Goal: Task Accomplishment & Management: Manage account settings

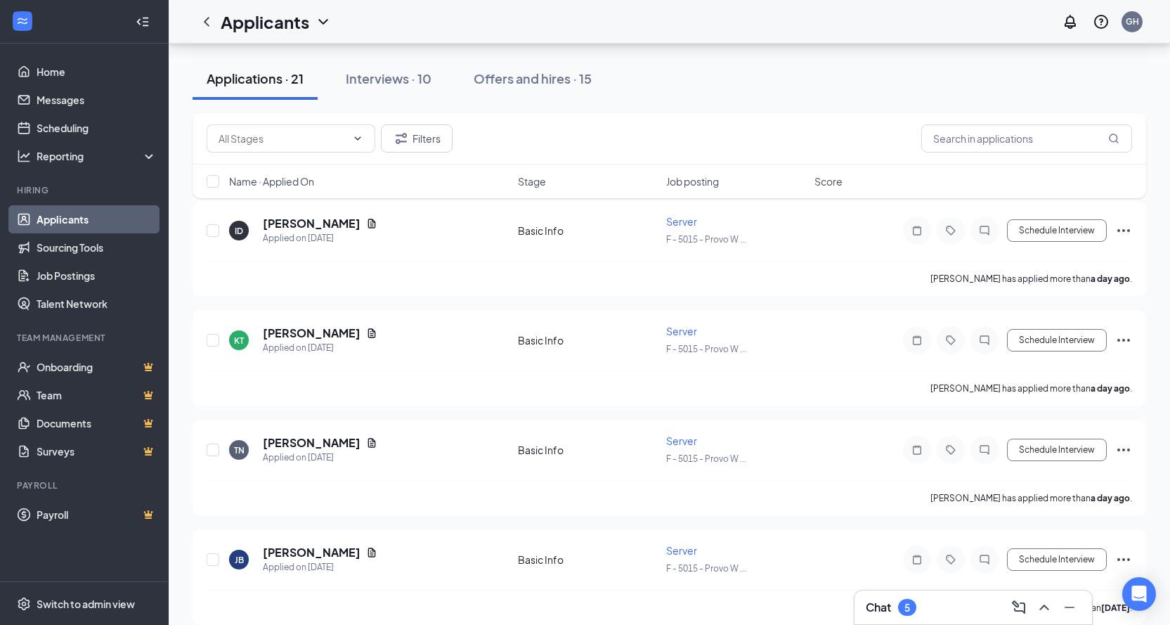
scroll to position [703, 0]
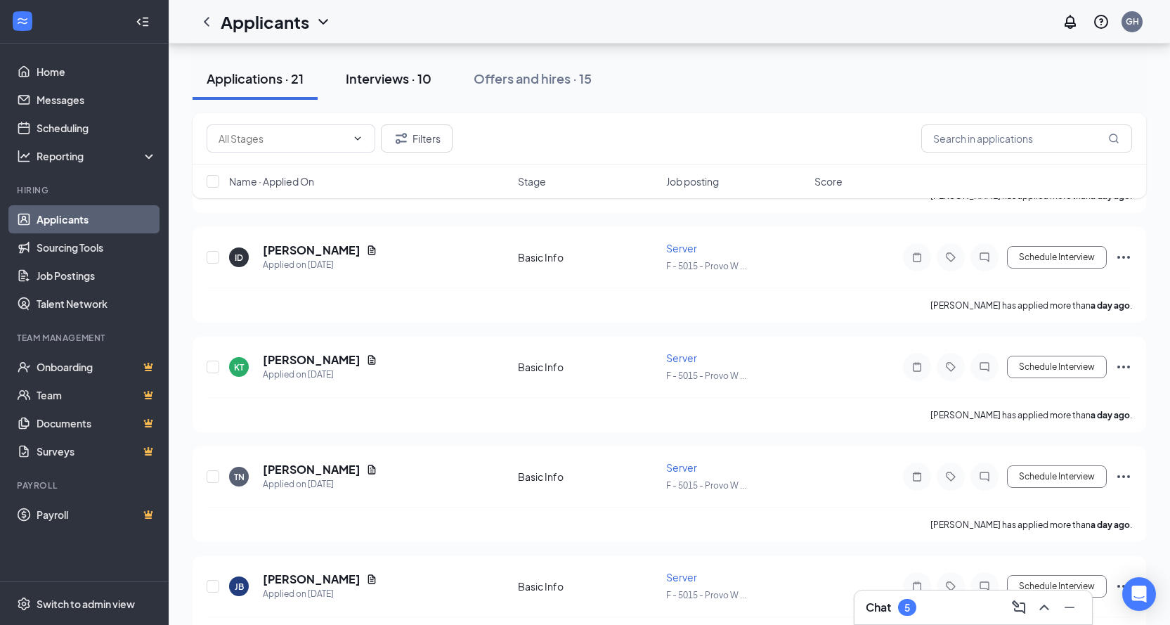
click at [407, 84] on div "Interviews · 10" at bounding box center [389, 79] width 86 height 18
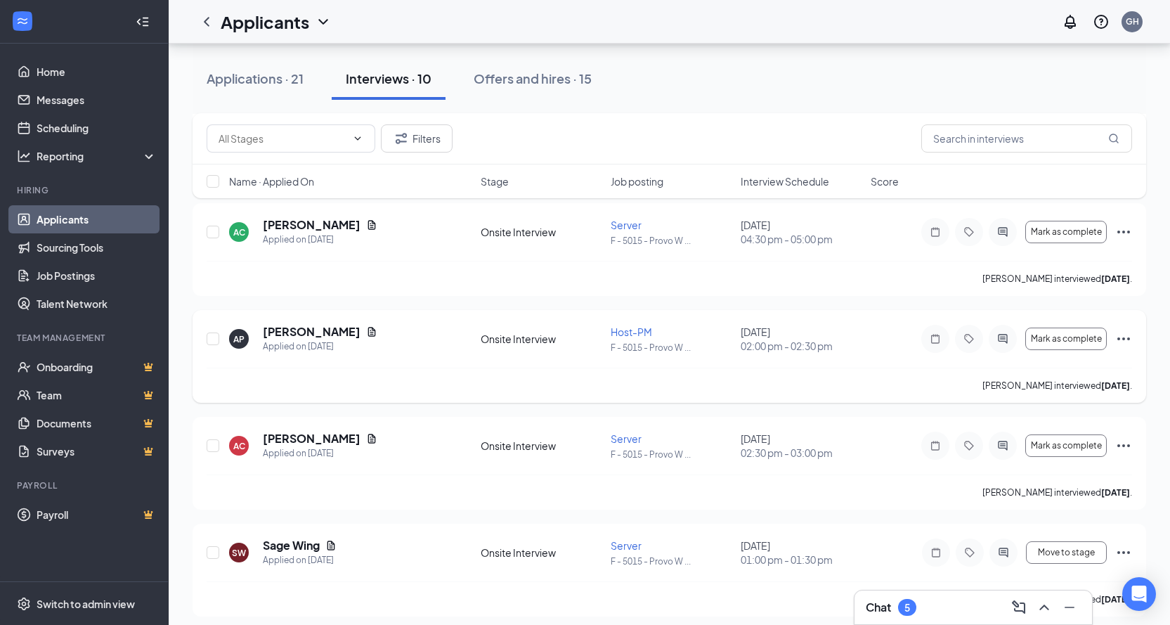
scroll to position [718, 0]
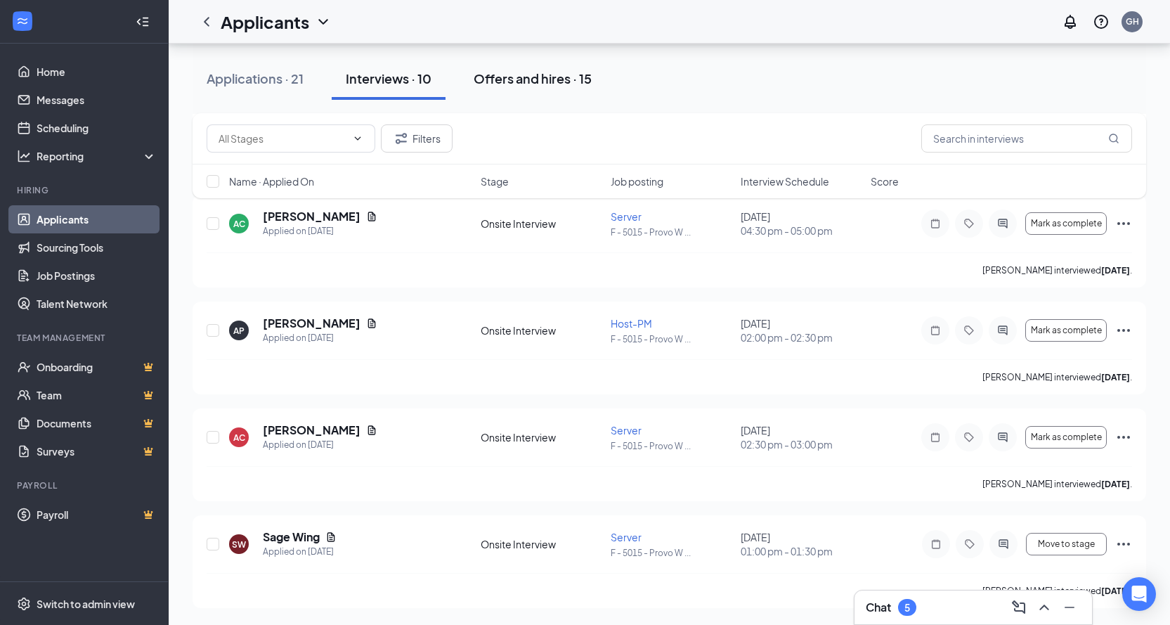
click at [552, 77] on div "Offers and hires · 15" at bounding box center [533, 79] width 118 height 18
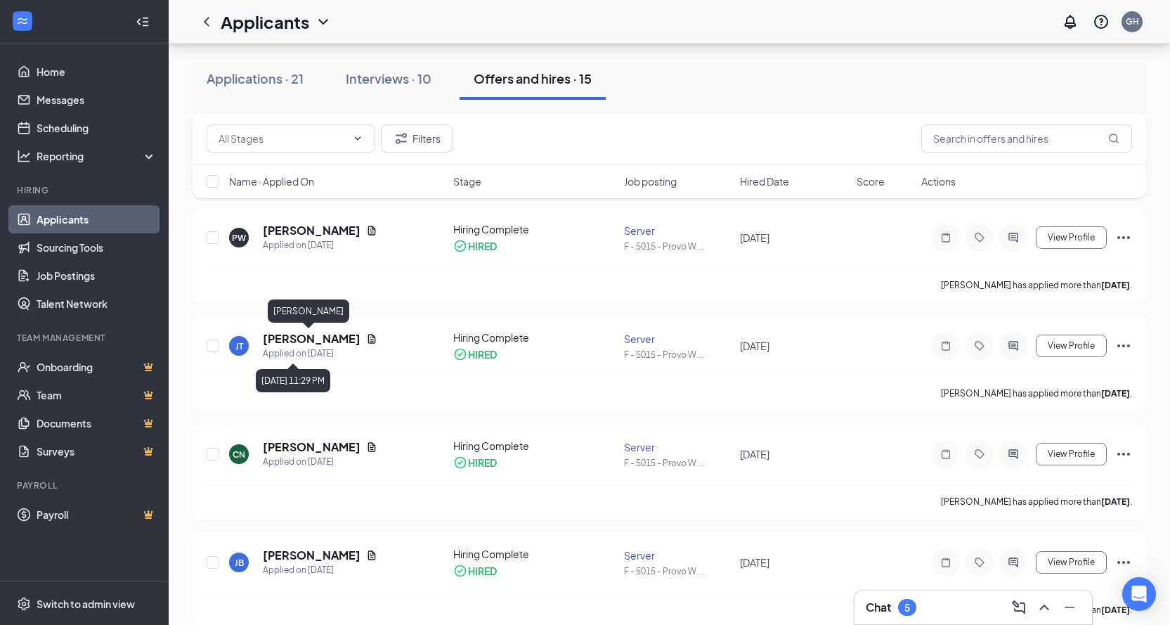
scroll to position [422, 0]
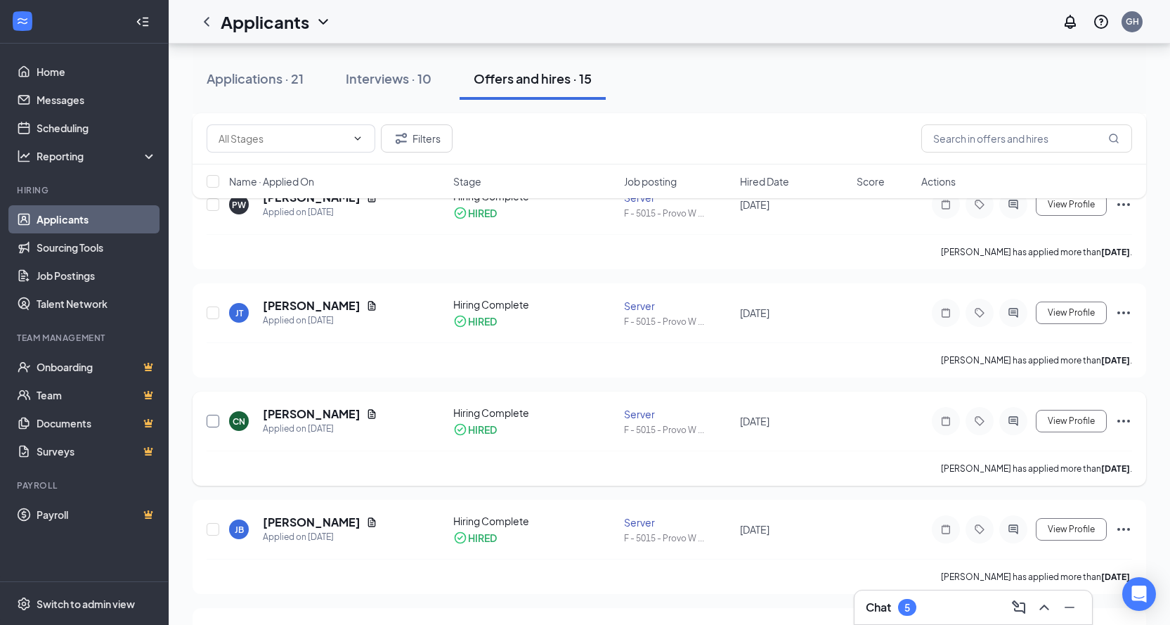
click at [216, 420] on input "checkbox" at bounding box center [213, 421] width 13 height 13
checkbox input "true"
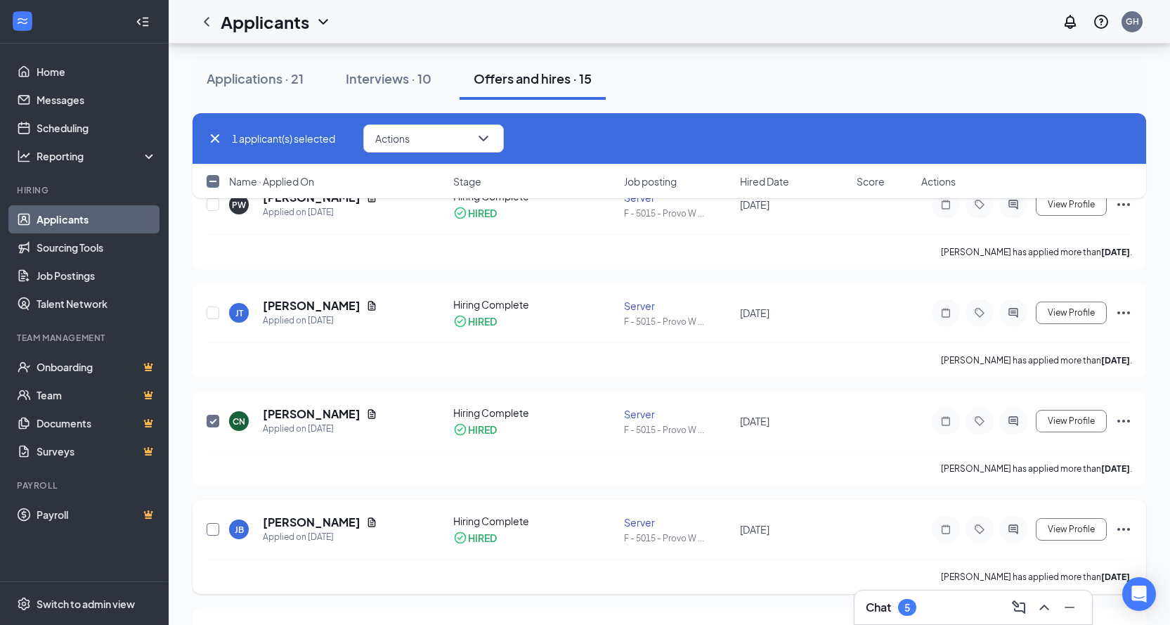
click at [212, 533] on input "checkbox" at bounding box center [213, 529] width 13 height 13
checkbox input "true"
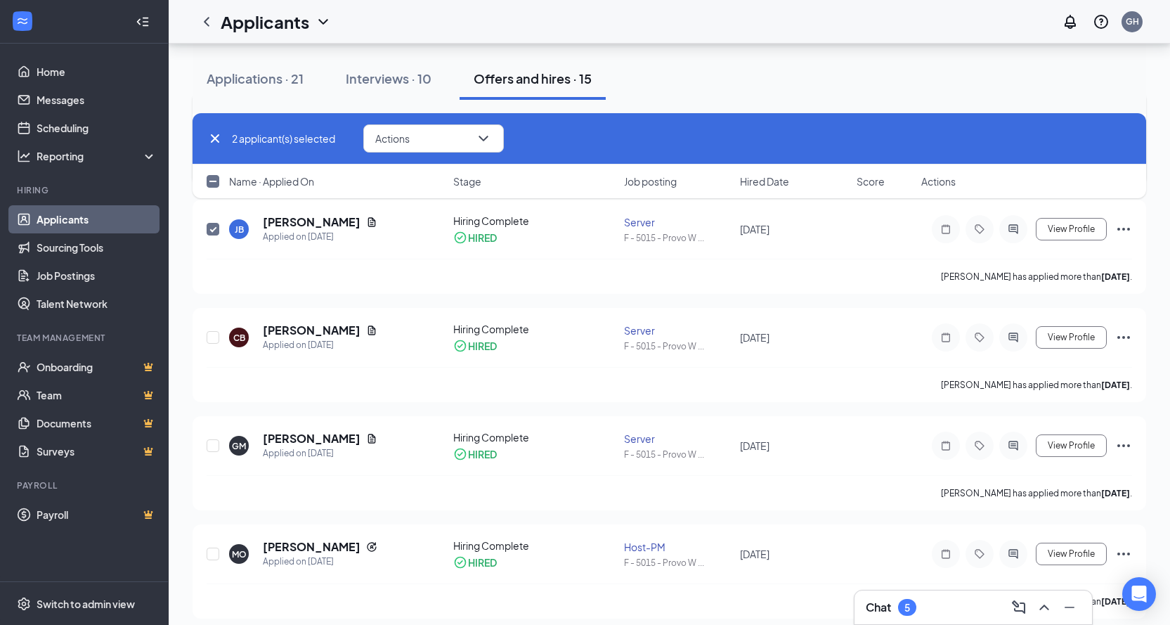
scroll to position [773, 0]
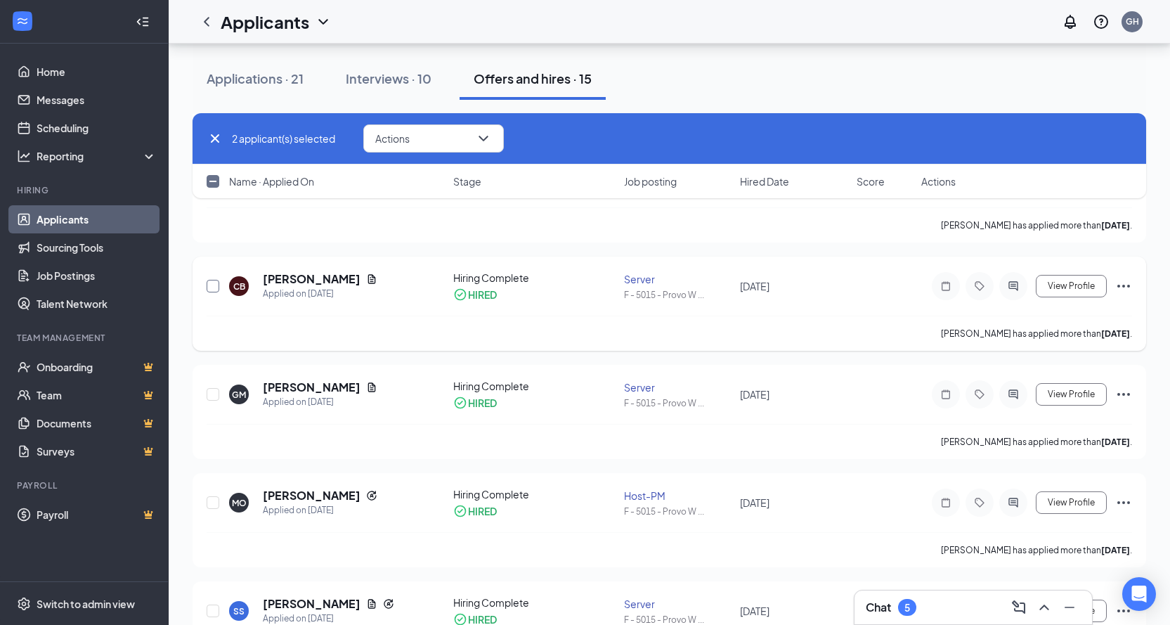
click at [214, 283] on input "checkbox" at bounding box center [213, 286] width 13 height 13
checkbox input "true"
click at [211, 397] on input "checkbox" at bounding box center [213, 394] width 13 height 13
checkbox input "true"
click at [216, 507] on input "checkbox" at bounding box center [213, 502] width 13 height 13
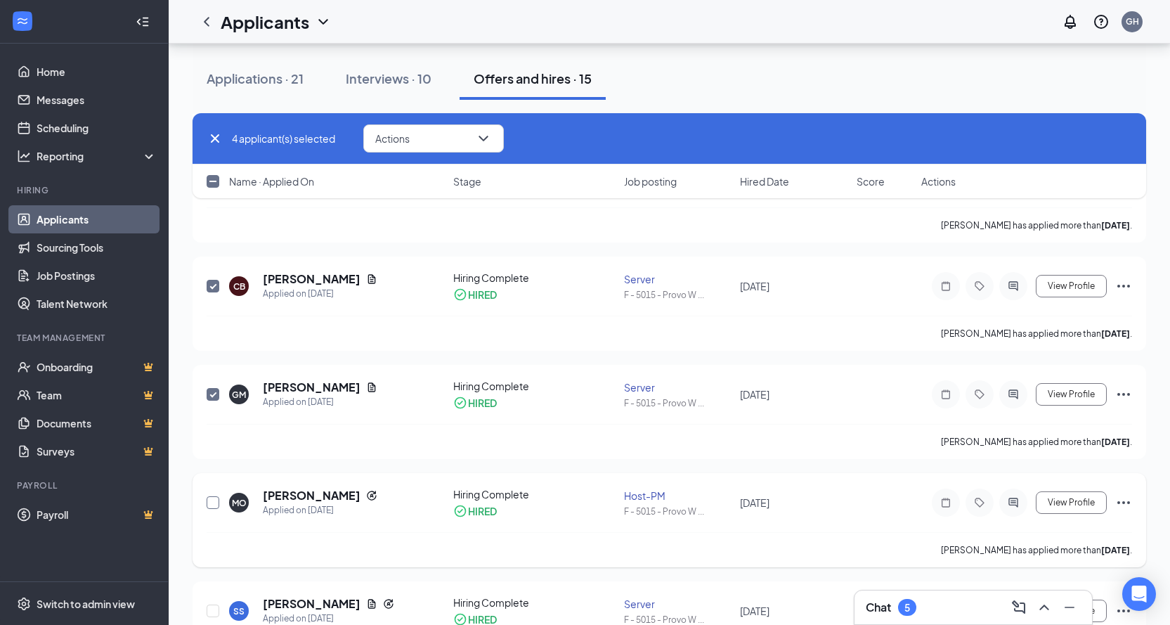
checkbox input "true"
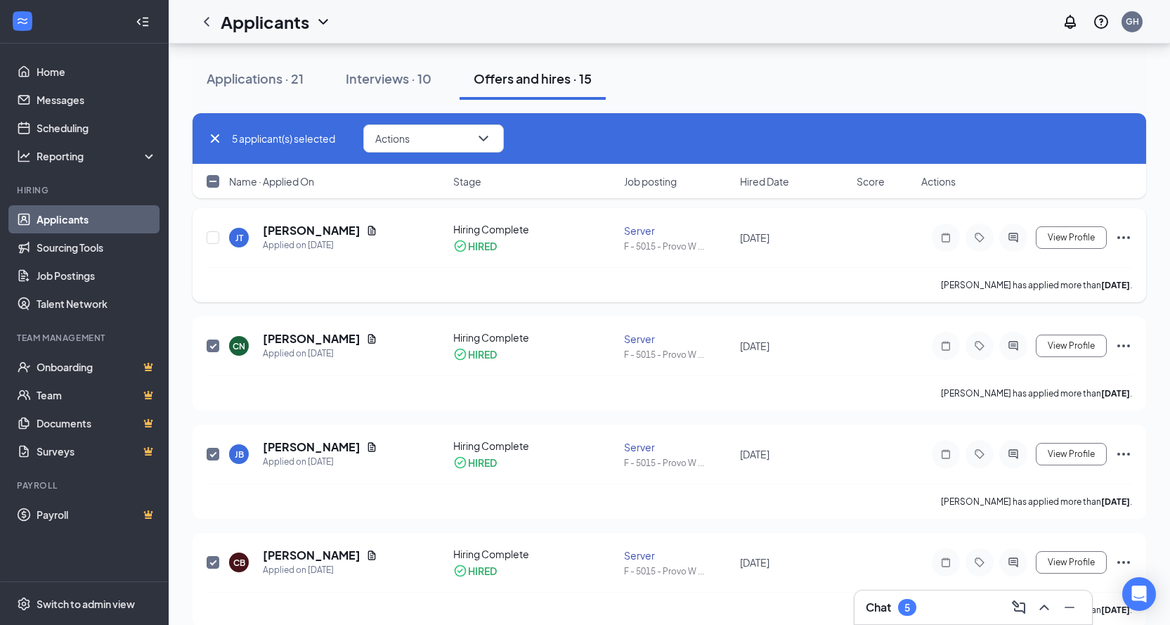
scroll to position [492, 0]
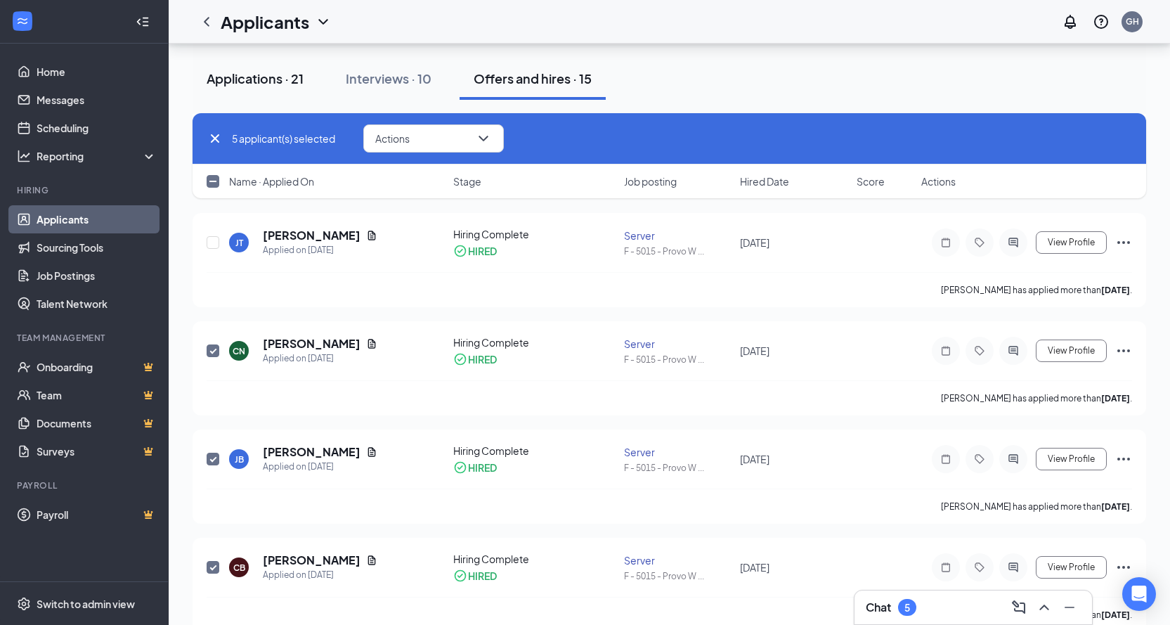
click at [259, 76] on div "Applications · 21" at bounding box center [255, 79] width 97 height 18
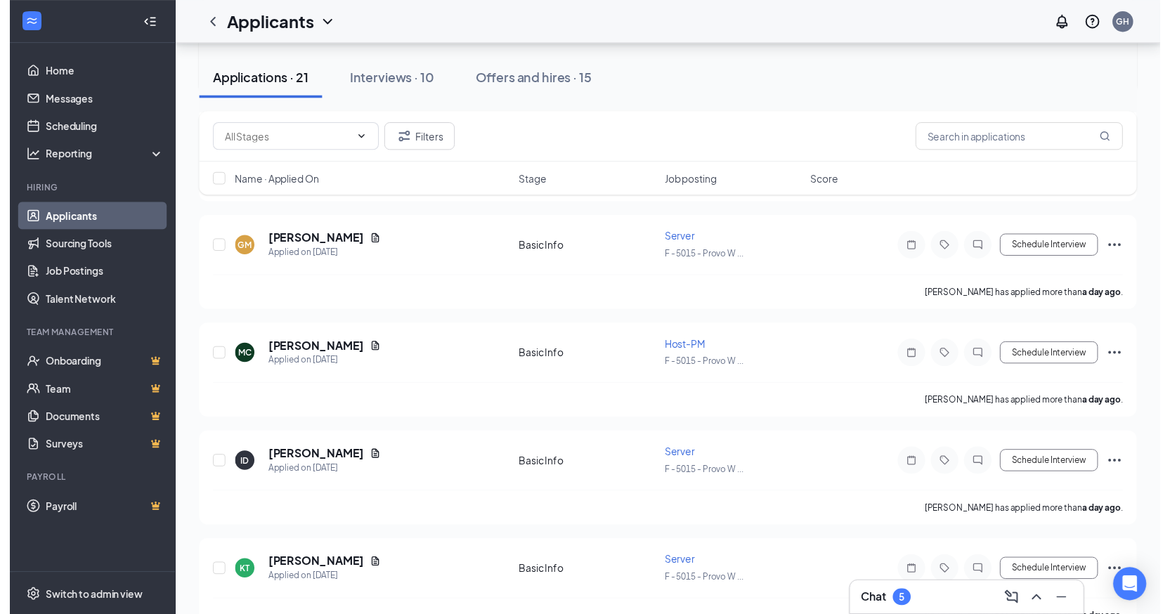
scroll to position [562, 0]
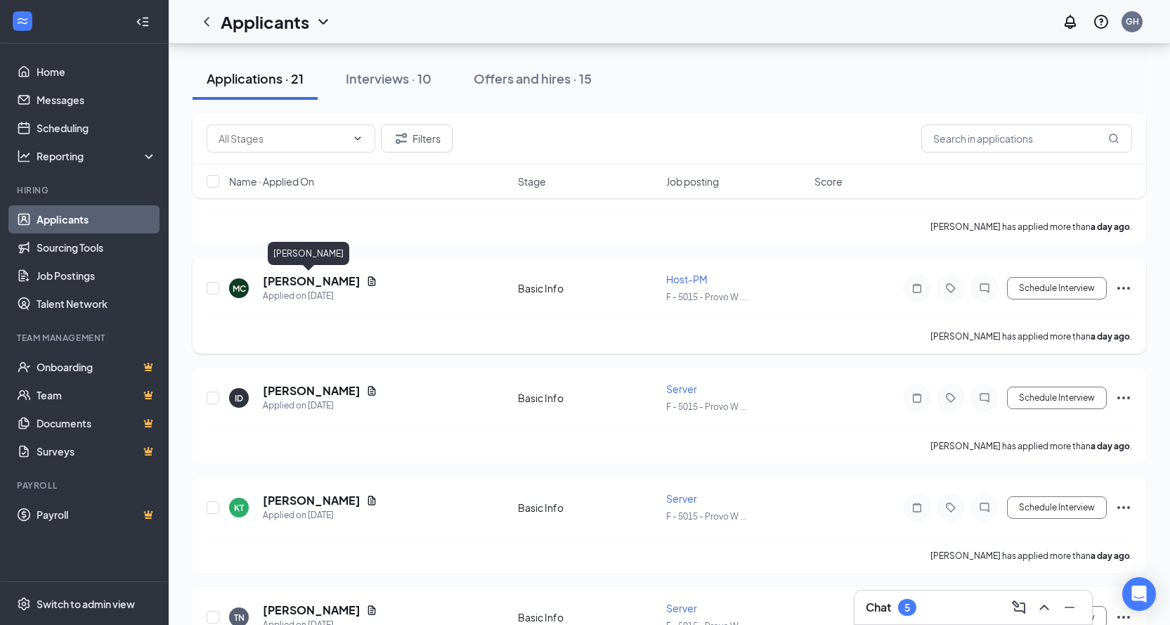
click at [313, 276] on h5 "[PERSON_NAME]" at bounding box center [312, 280] width 98 height 15
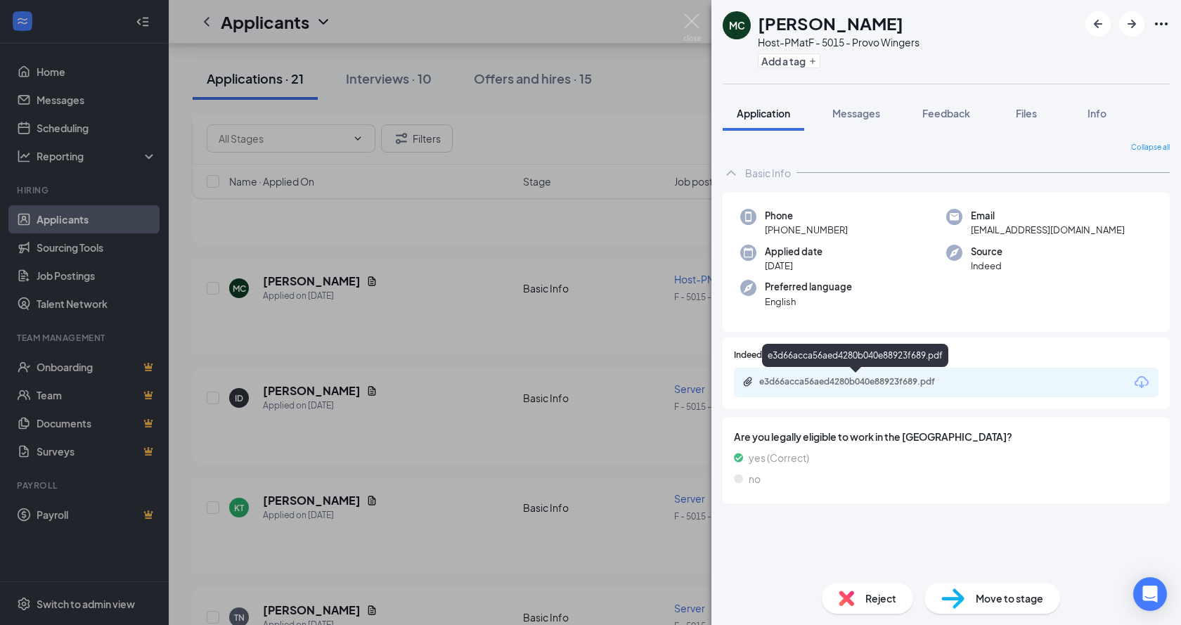
click at [845, 378] on div "e3d66acca56aed4280b040e88923f689.pdf" at bounding box center [857, 381] width 197 height 11
click at [689, 11] on div "MC [PERSON_NAME] Host-PM at F - 5015 - Provo Wingers Add a tag Application Mess…" at bounding box center [590, 312] width 1181 height 625
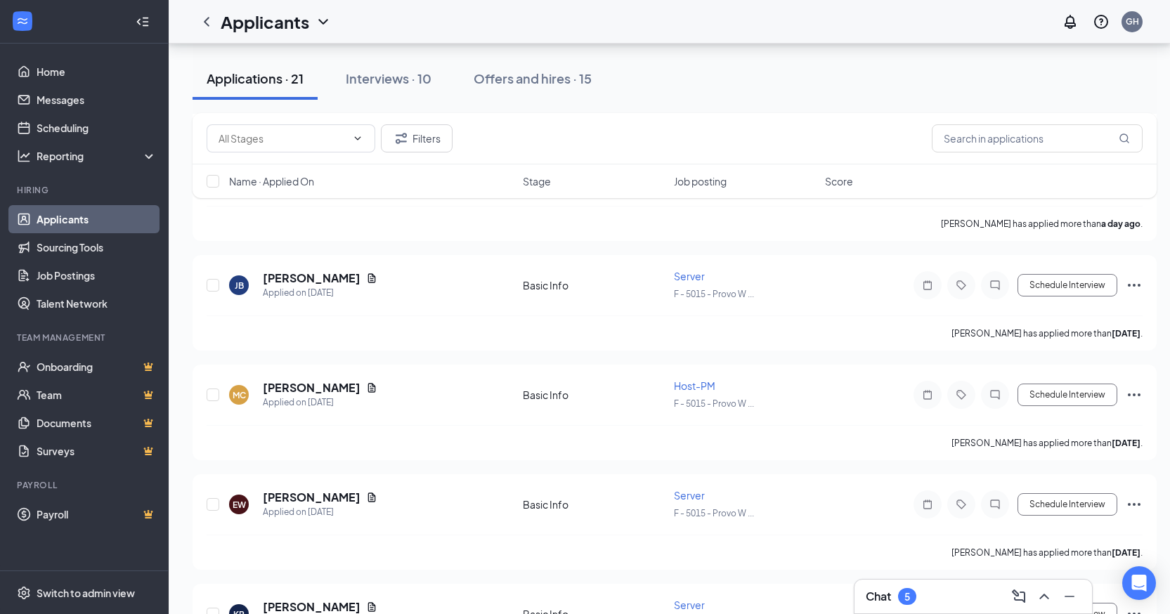
scroll to position [984, 0]
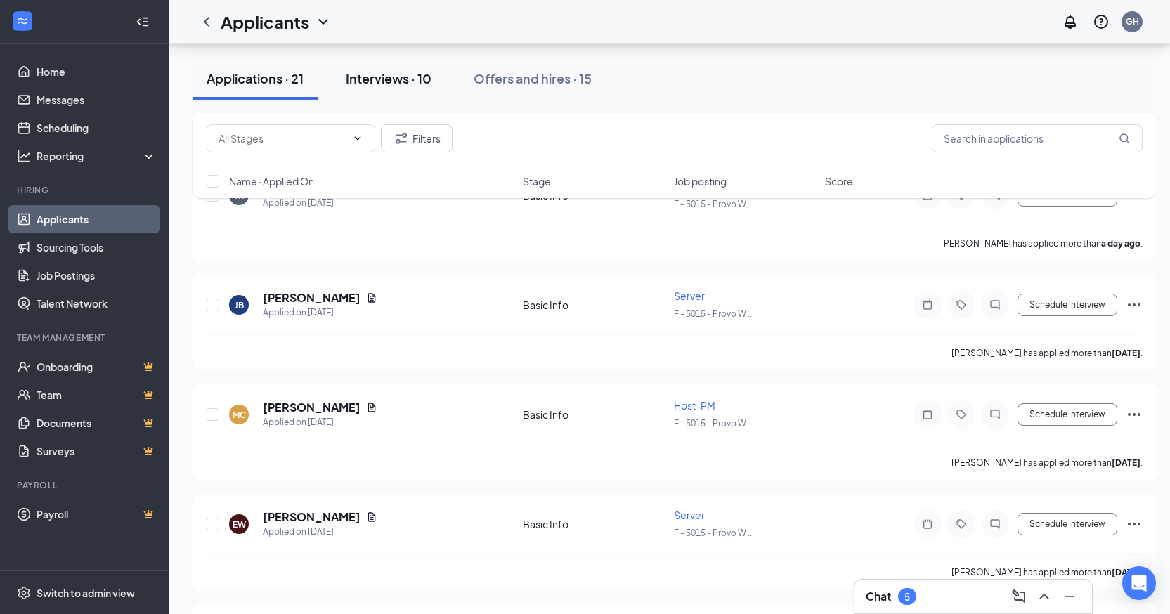
click at [413, 76] on div "Interviews · 10" at bounding box center [389, 79] width 86 height 18
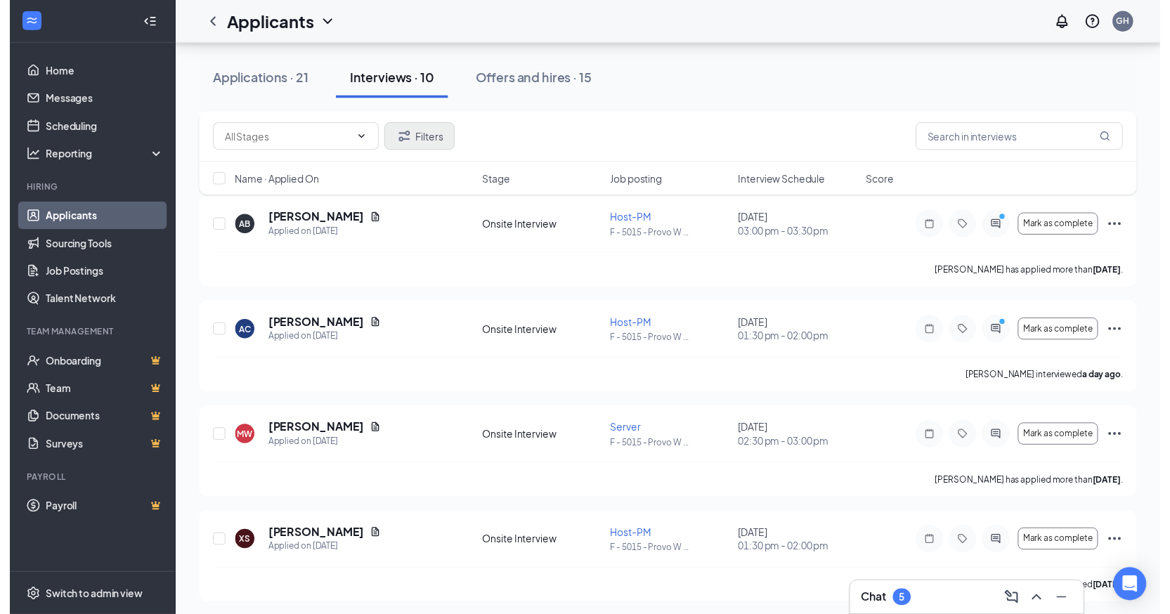
scroll to position [211, 0]
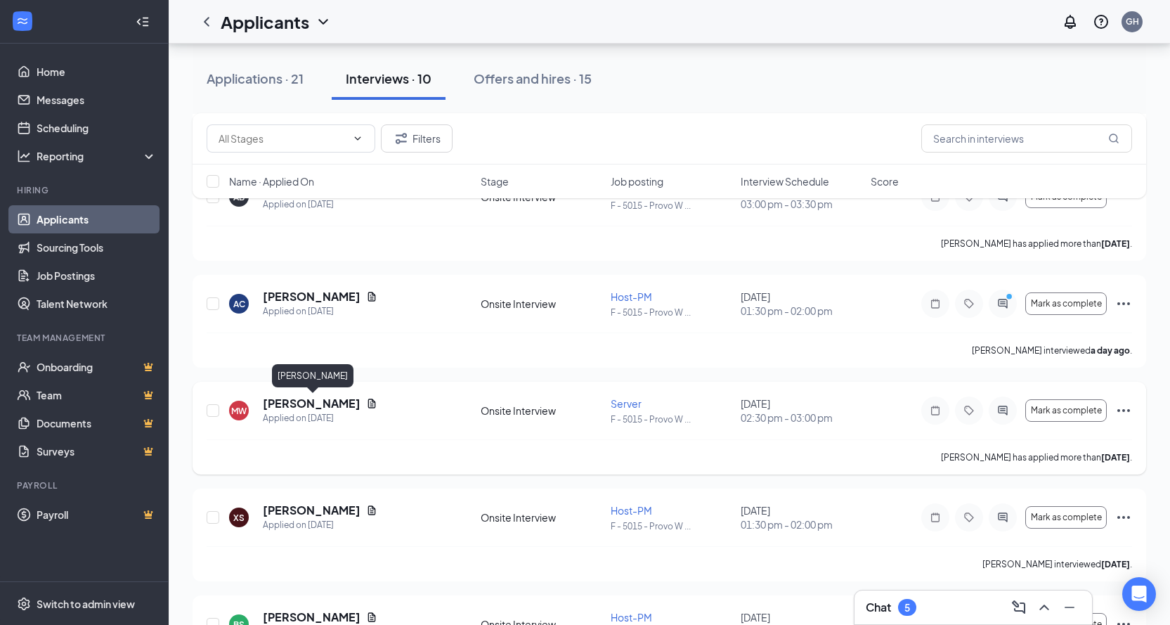
click at [337, 399] on h5 "[PERSON_NAME]" at bounding box center [312, 403] width 98 height 15
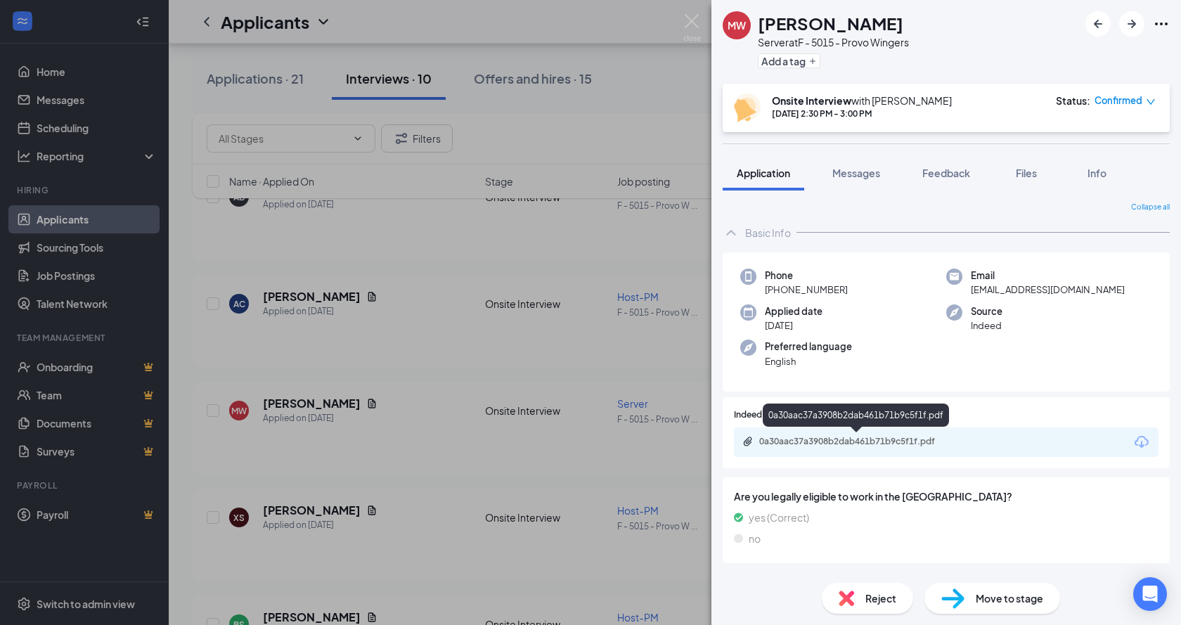
click at [847, 439] on div "0a30aac37a3908b2dab461b71b9c5f1f.pdf" at bounding box center [857, 441] width 197 height 11
click at [696, 27] on img at bounding box center [692, 27] width 18 height 27
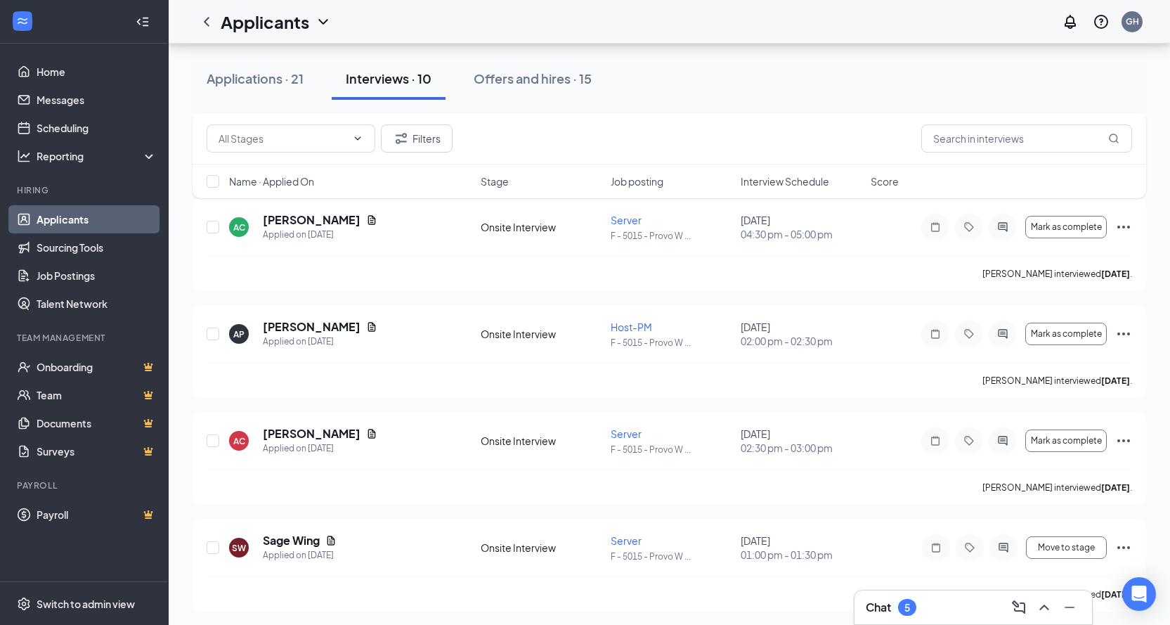
scroll to position [718, 0]
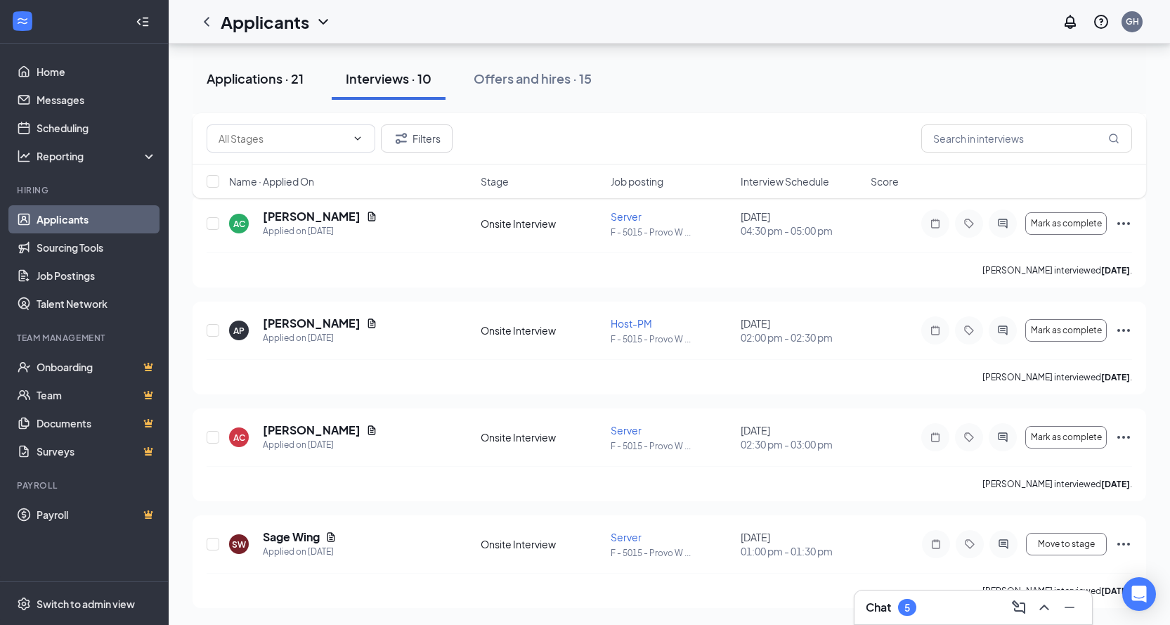
click at [287, 77] on div "Applications · 21" at bounding box center [255, 79] width 97 height 18
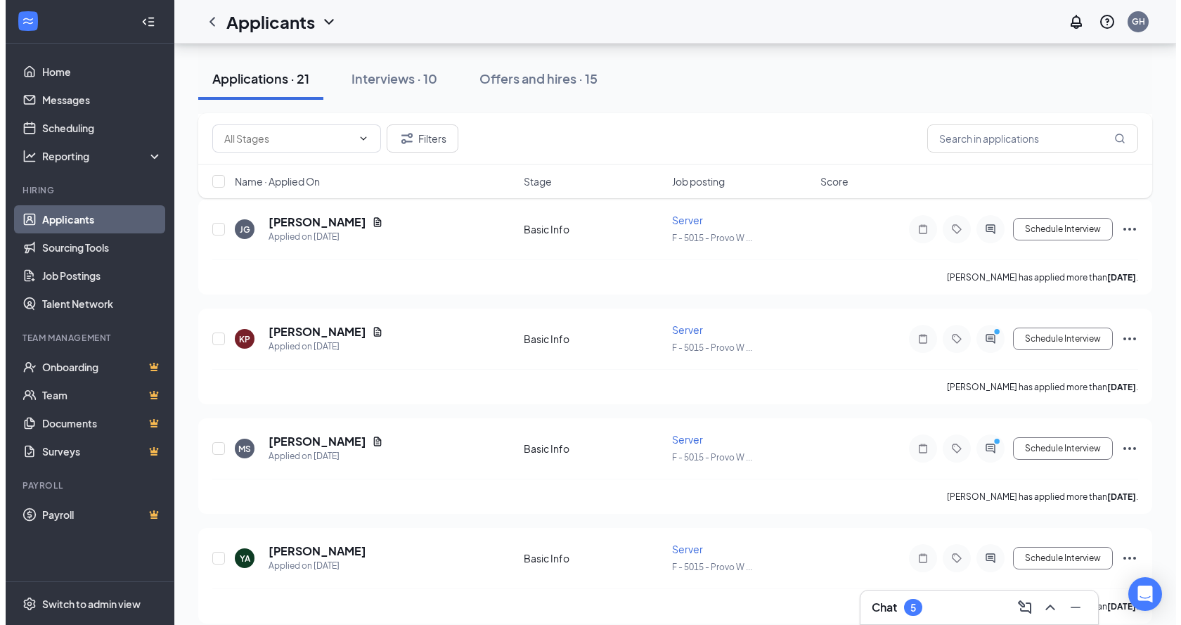
scroll to position [1897, 0]
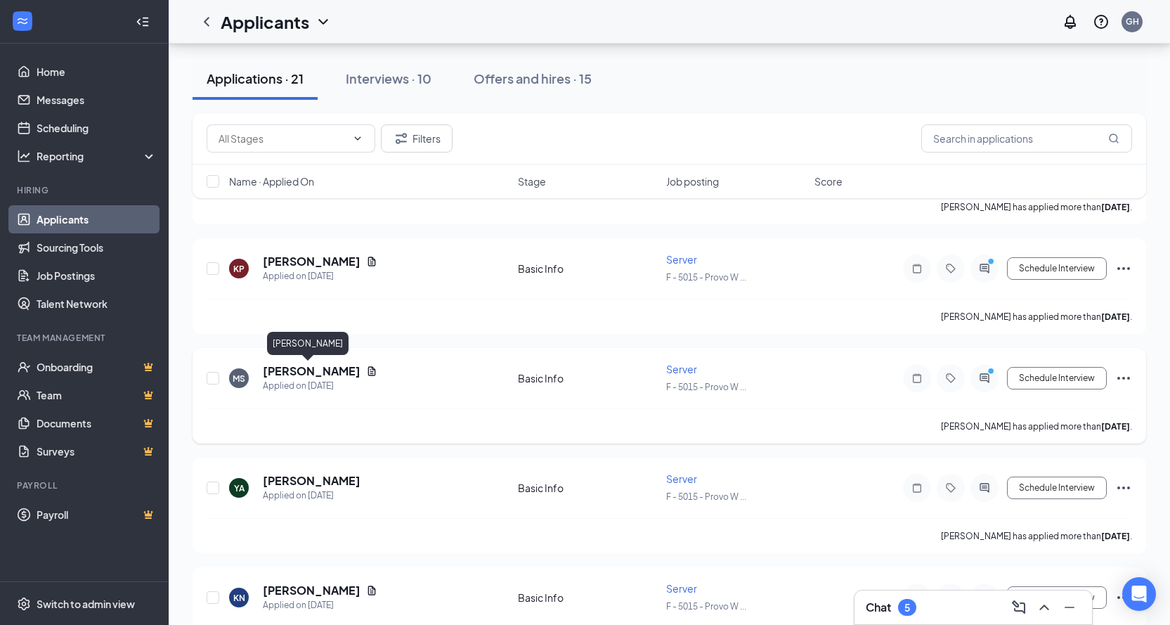
click at [316, 370] on h5 "[PERSON_NAME]" at bounding box center [312, 370] width 98 height 15
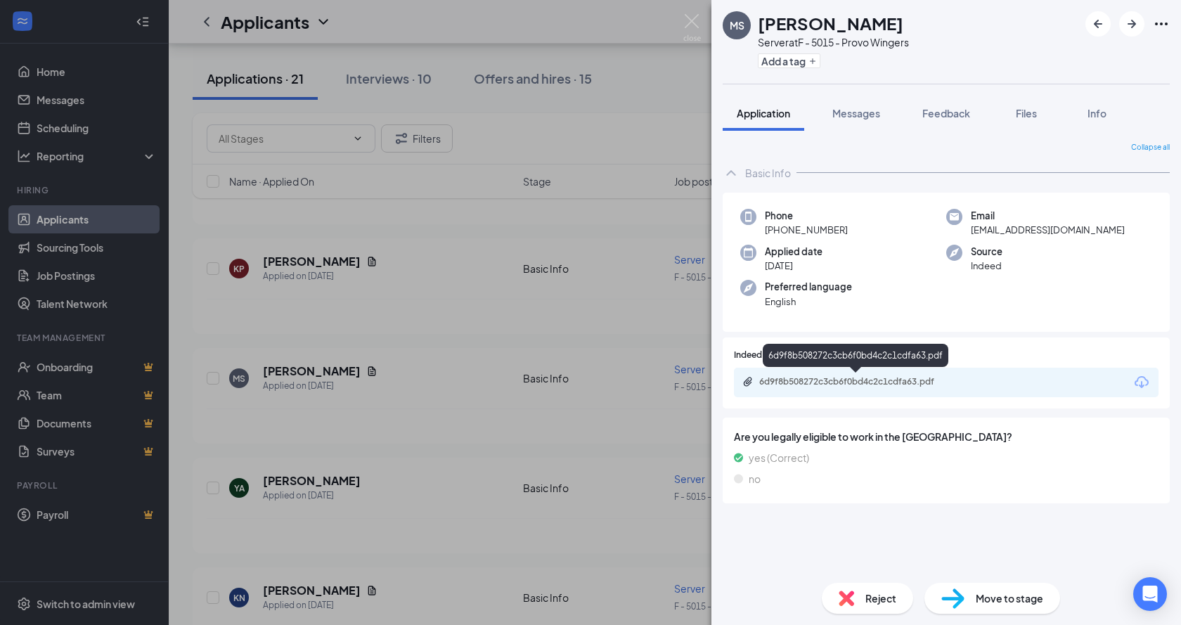
click at [793, 379] on div "6d9f8b508272c3cb6f0bd4c2c1cdfa63.pdf" at bounding box center [857, 381] width 197 height 11
click at [843, 110] on span "Messages" at bounding box center [856, 113] width 48 height 13
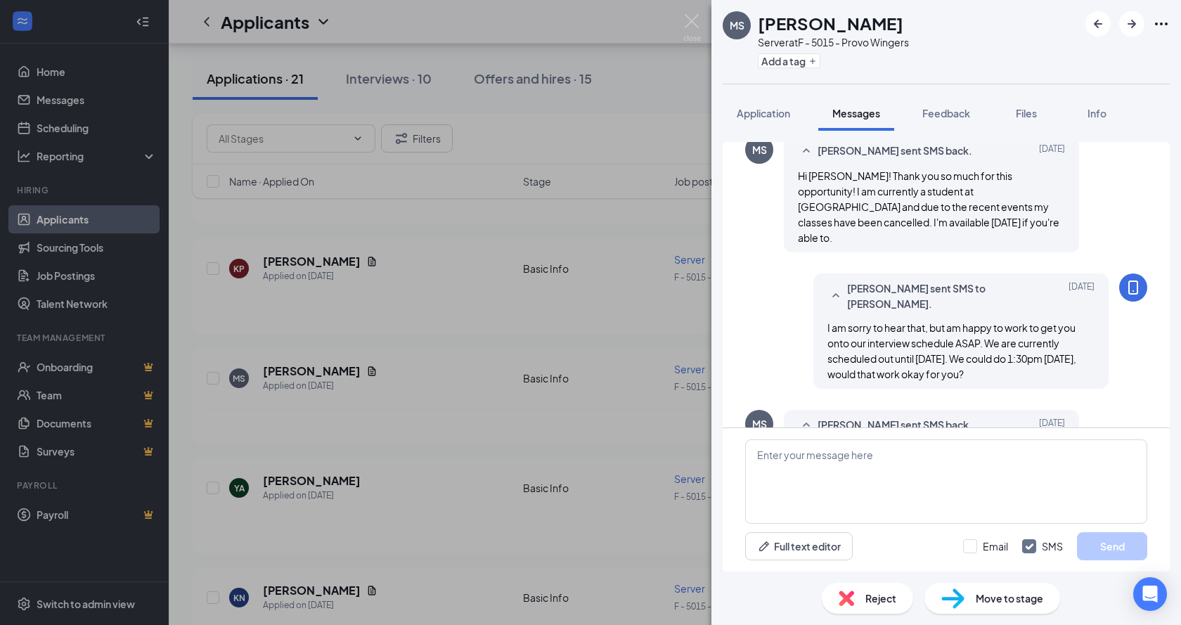
scroll to position [103, 0]
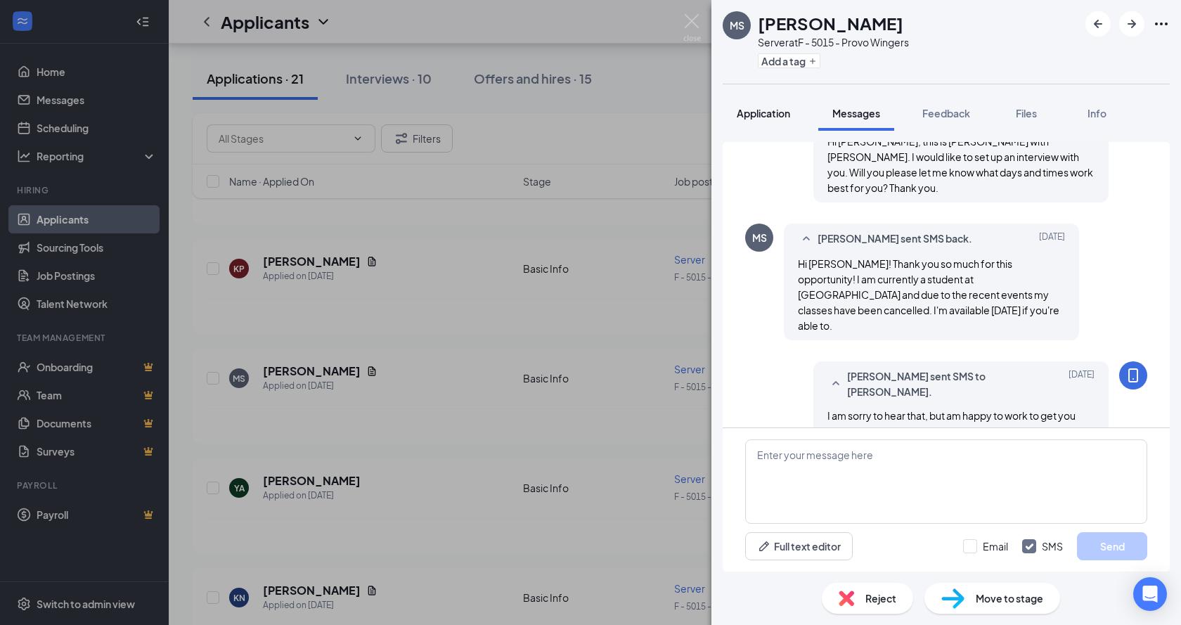
click at [763, 119] on div "Application" at bounding box center [763, 113] width 53 height 14
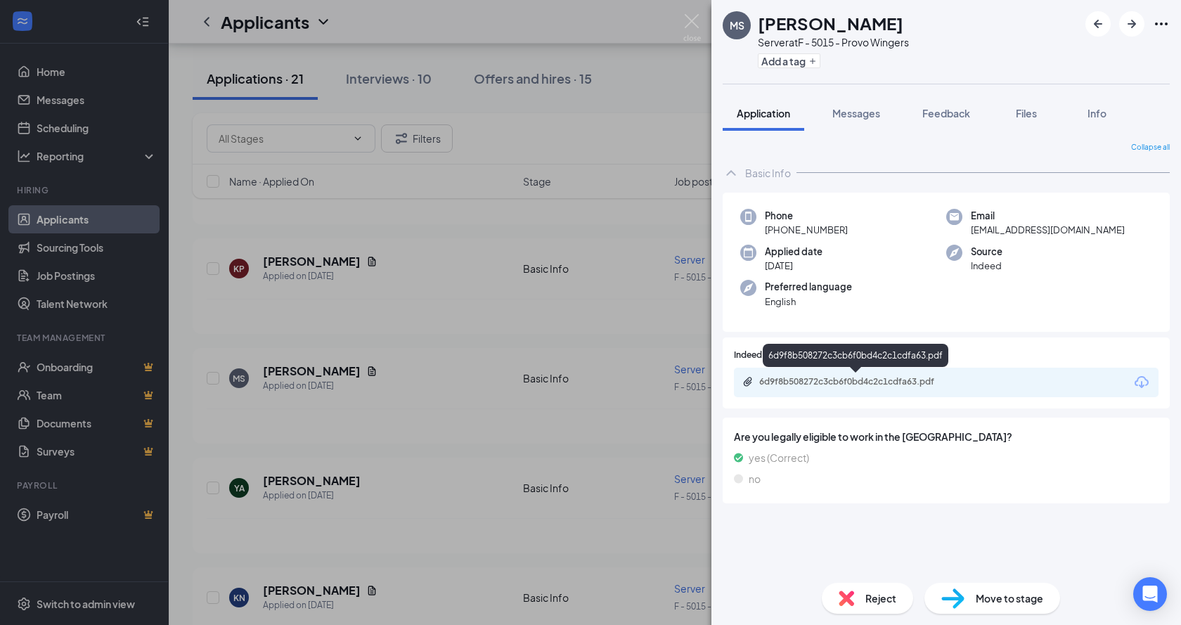
click at [867, 384] on div "6d9f8b508272c3cb6f0bd4c2c1cdfa63.pdf" at bounding box center [857, 381] width 197 height 11
